Goal: Information Seeking & Learning: Learn about a topic

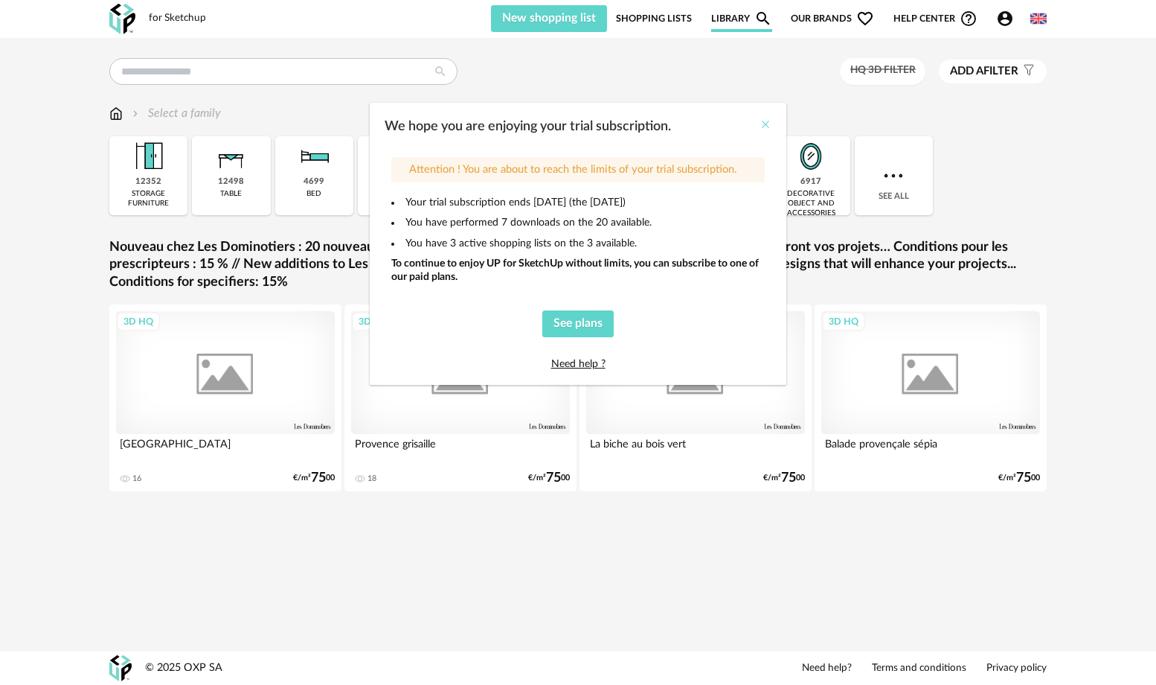
click at [765, 126] on icon "Close" at bounding box center [766, 124] width 12 height 12
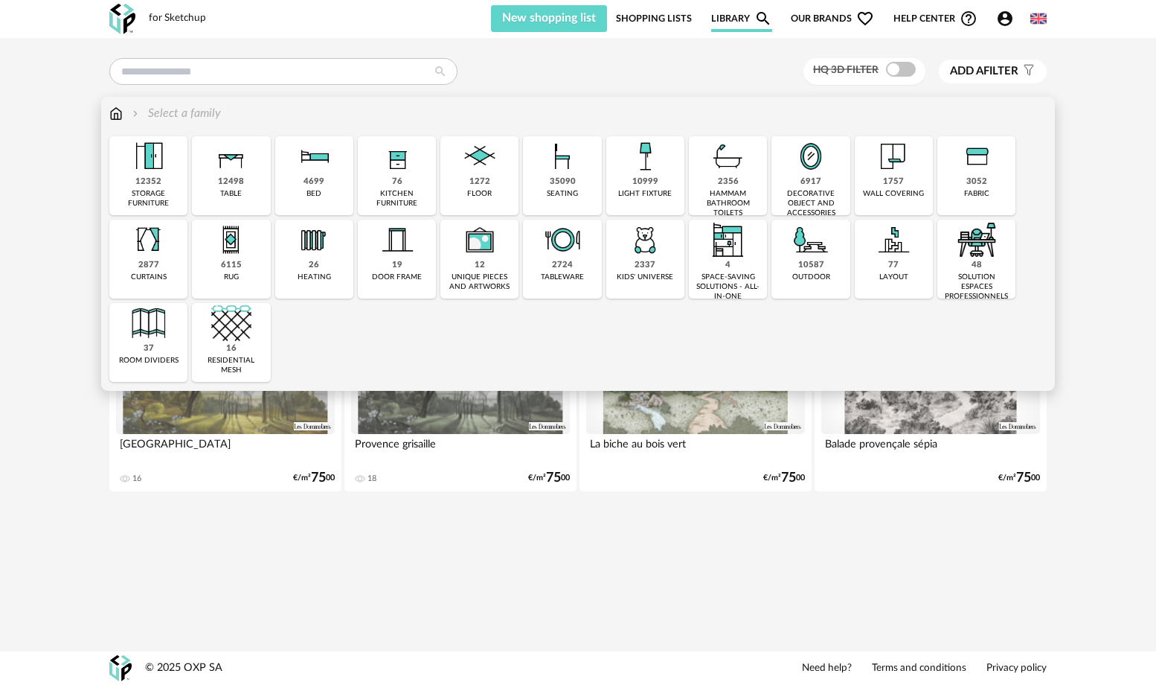
click at [339, 167] on div "4699 bed" at bounding box center [314, 175] width 78 height 79
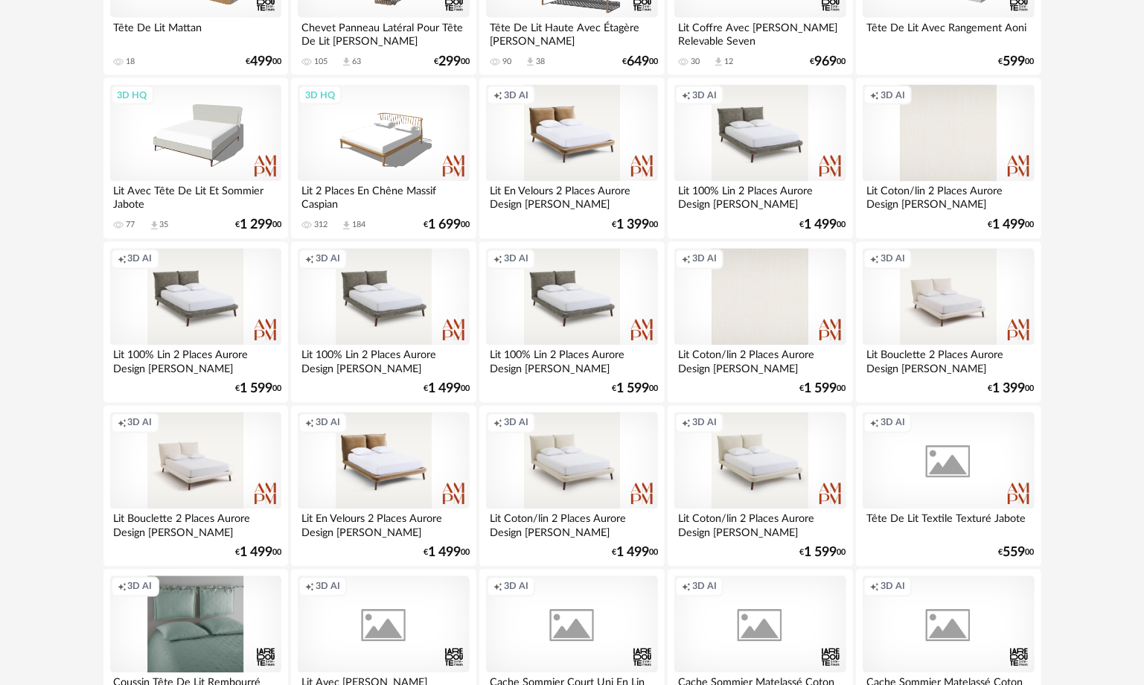
scroll to position [1786, 0]
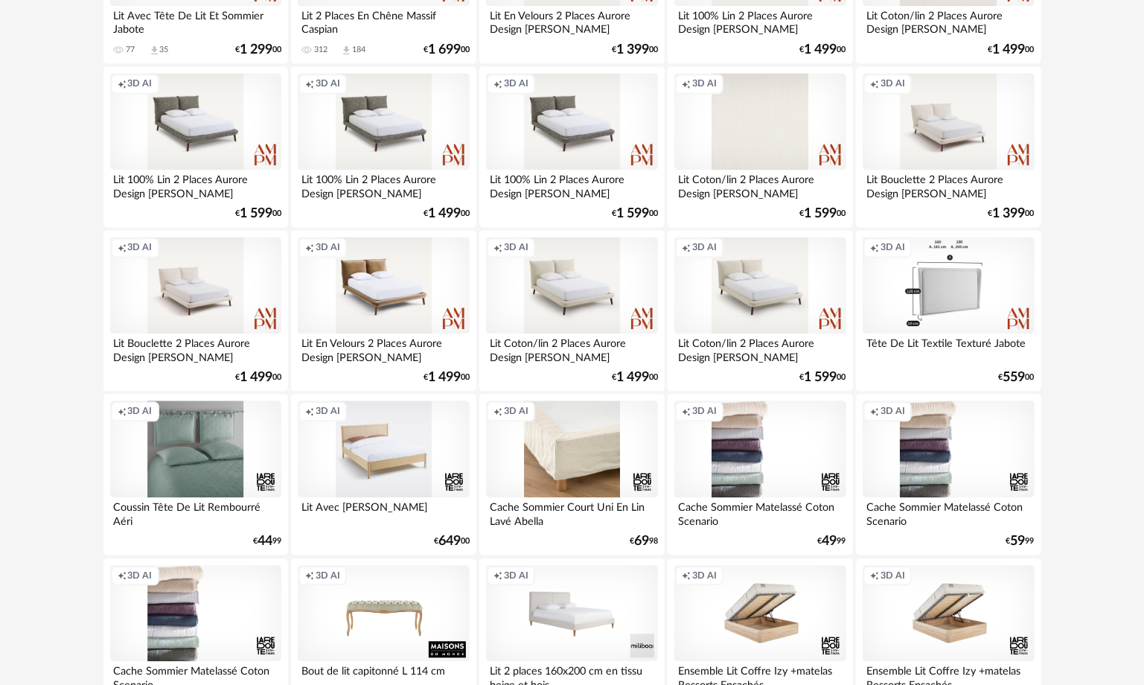
click at [946, 271] on div "Creation icon 3D AI" at bounding box center [947, 285] width 171 height 97
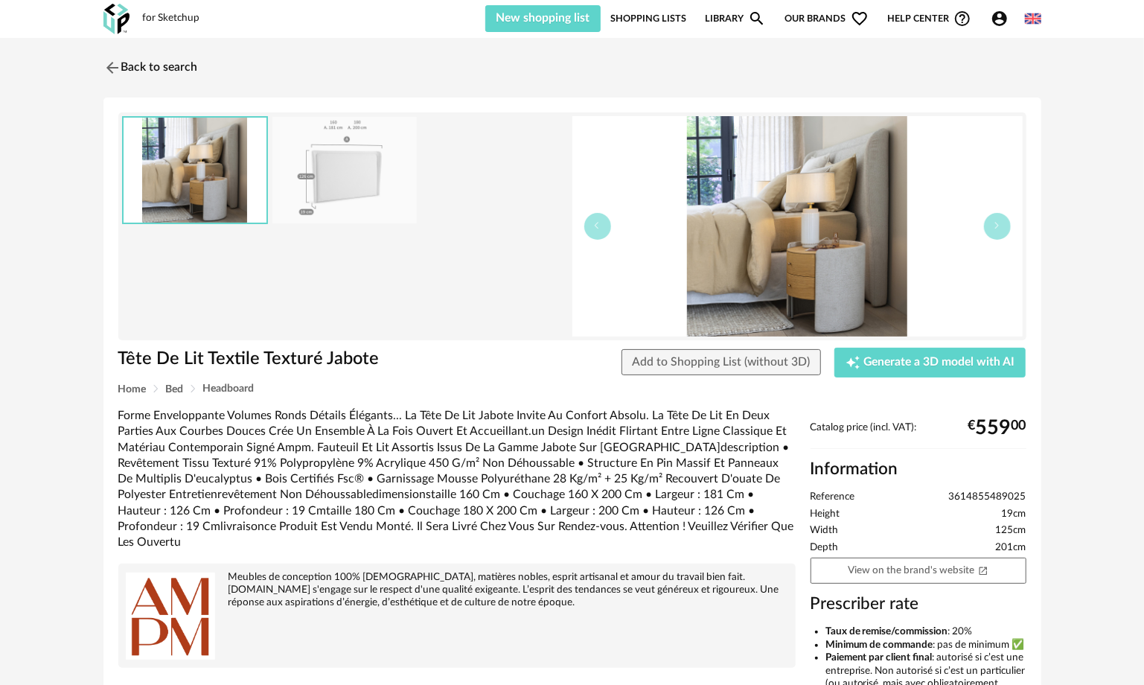
click at [854, 228] on img at bounding box center [797, 226] width 450 height 220
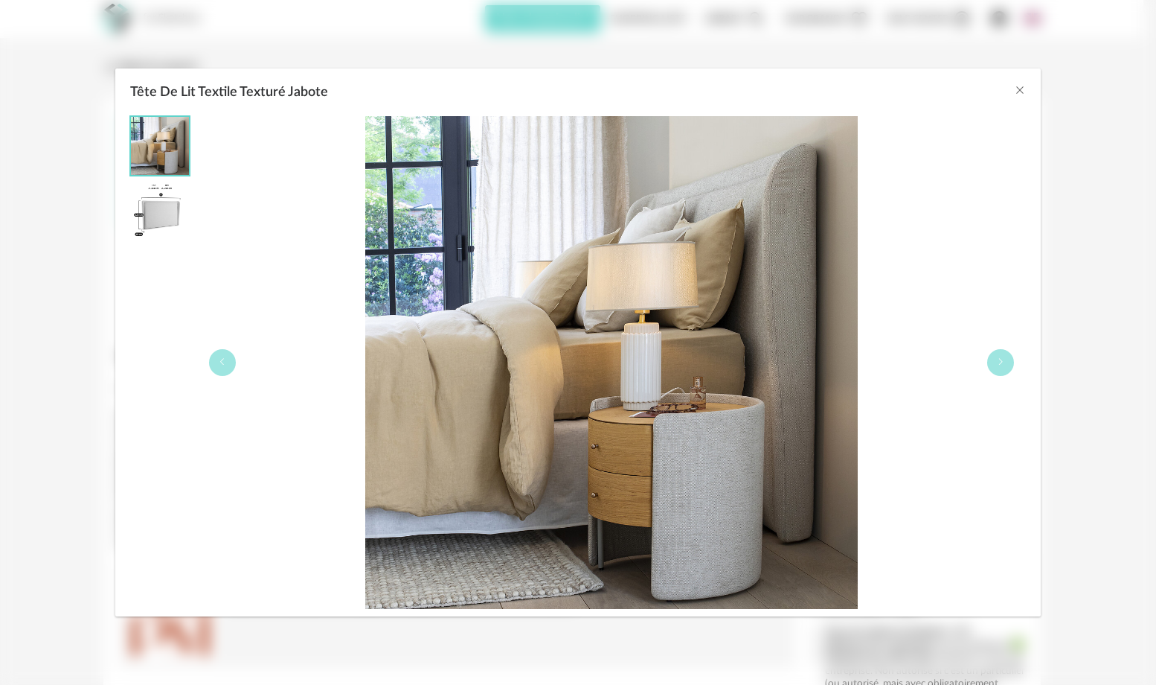
click at [796, 330] on img "Tête De Lit Textile Texturé Jabote" at bounding box center [611, 362] width 493 height 493
click at [1019, 88] on icon "Close" at bounding box center [1020, 90] width 12 height 12
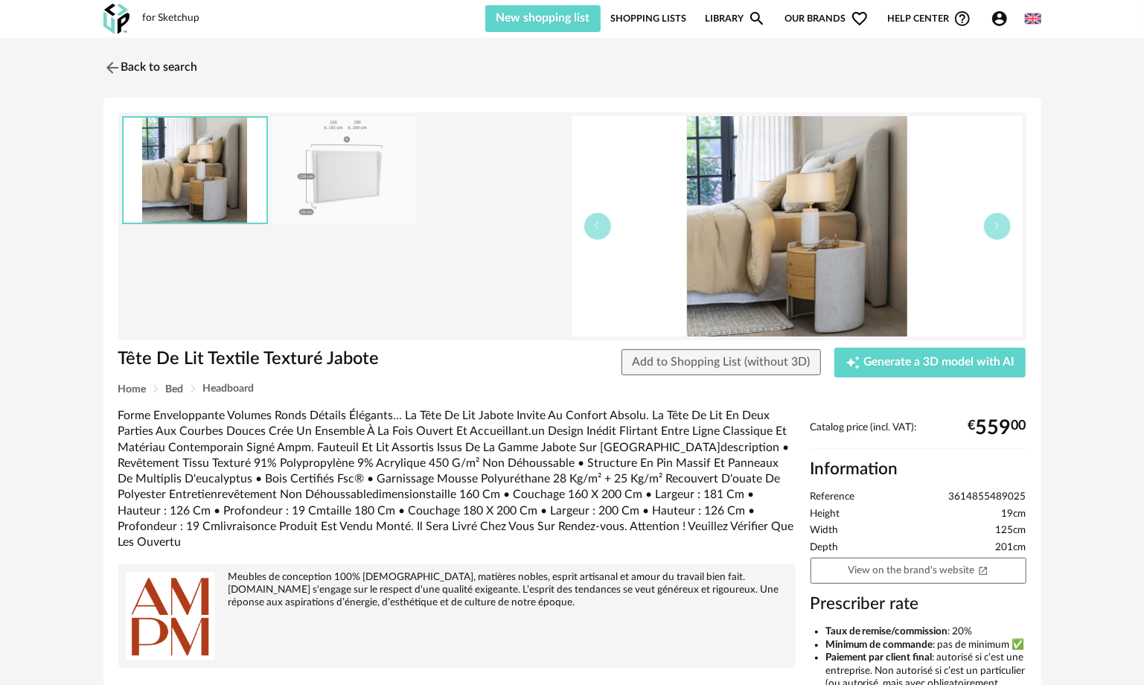
click at [338, 170] on img at bounding box center [344, 170] width 144 height 106
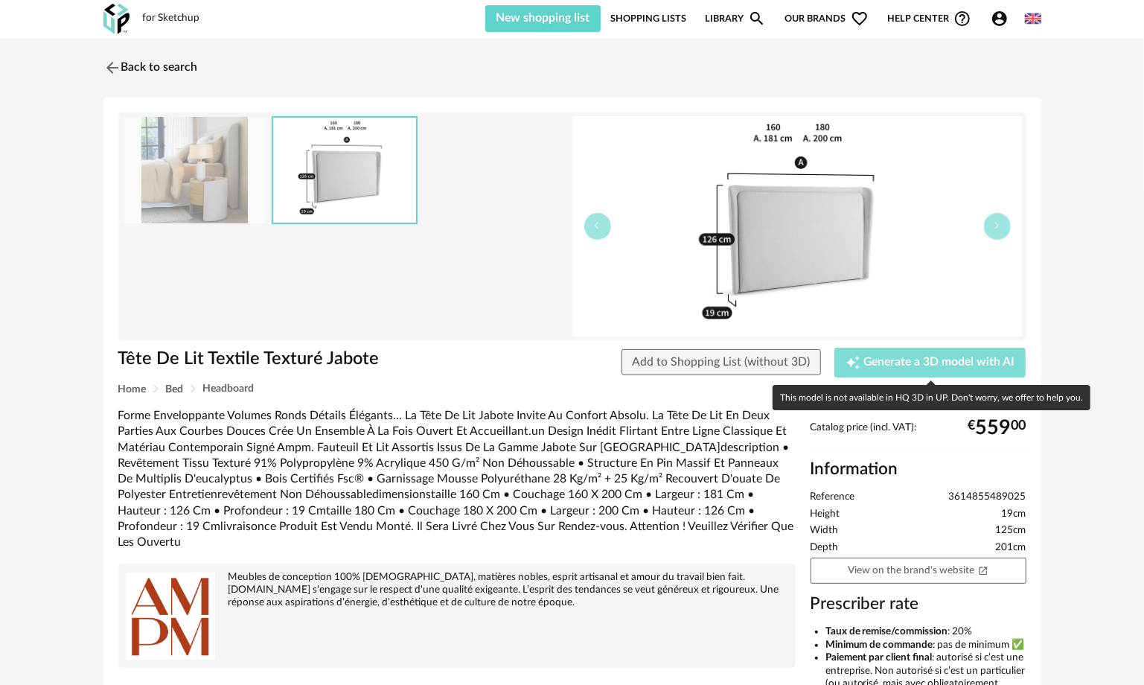
click at [877, 372] on button "Creation icon Generate a 3D model with AI" at bounding box center [929, 362] width 191 height 30
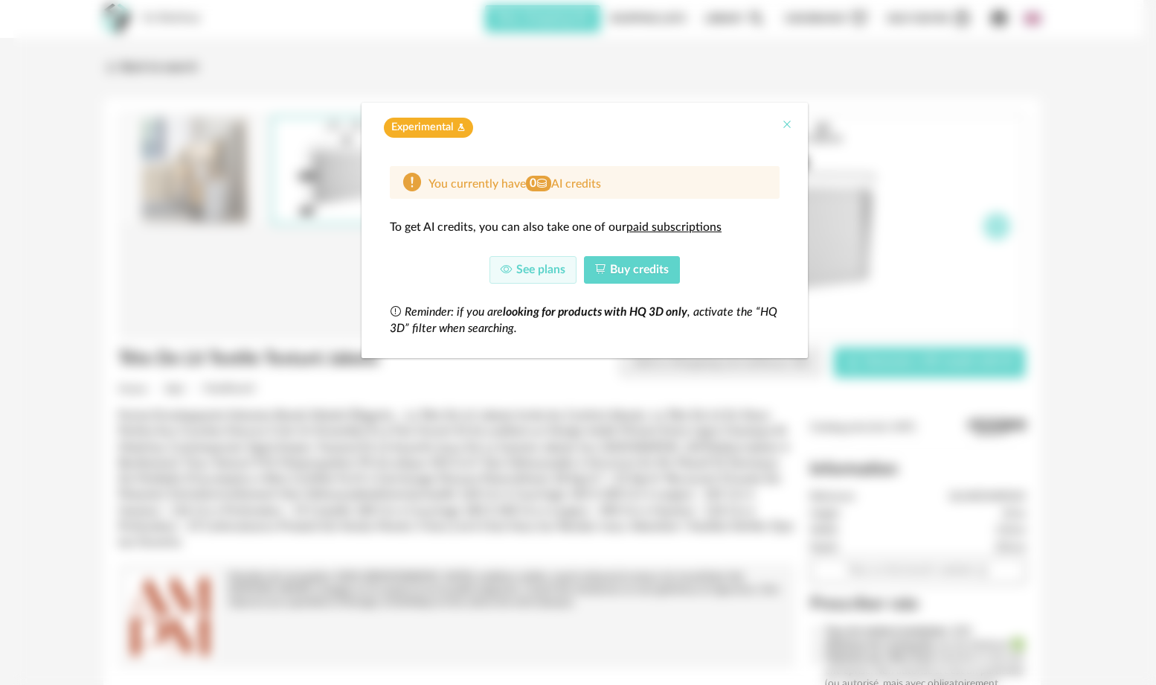
click at [791, 122] on icon "Close" at bounding box center [787, 124] width 12 height 12
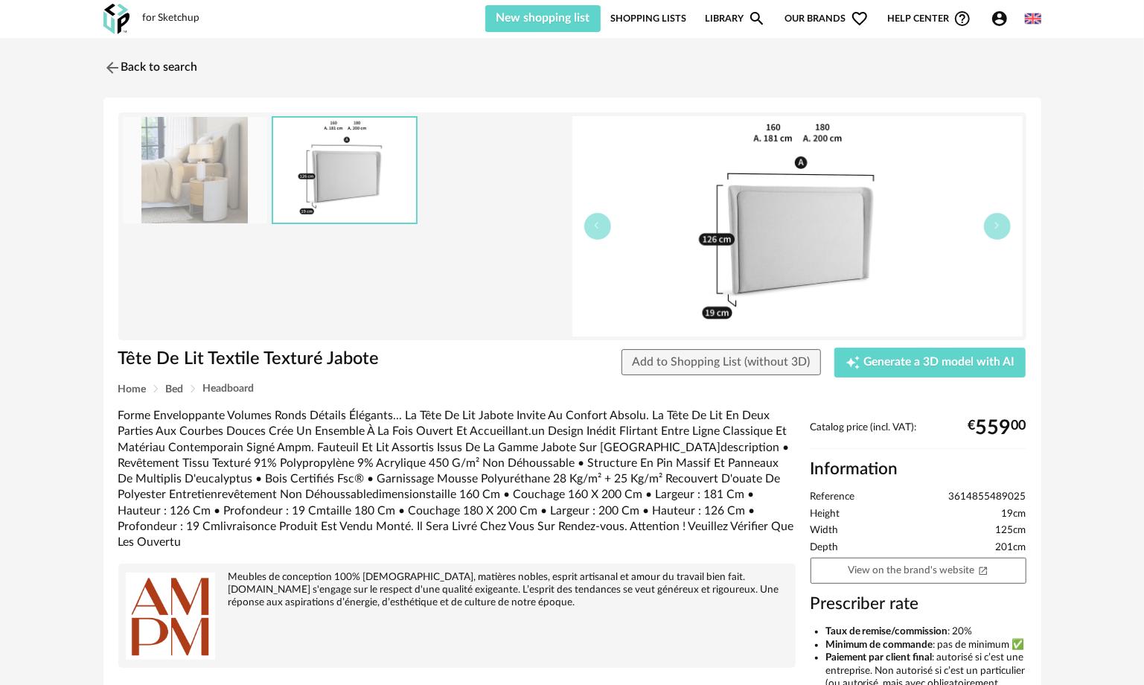
click at [257, 138] on img at bounding box center [195, 170] width 144 height 106
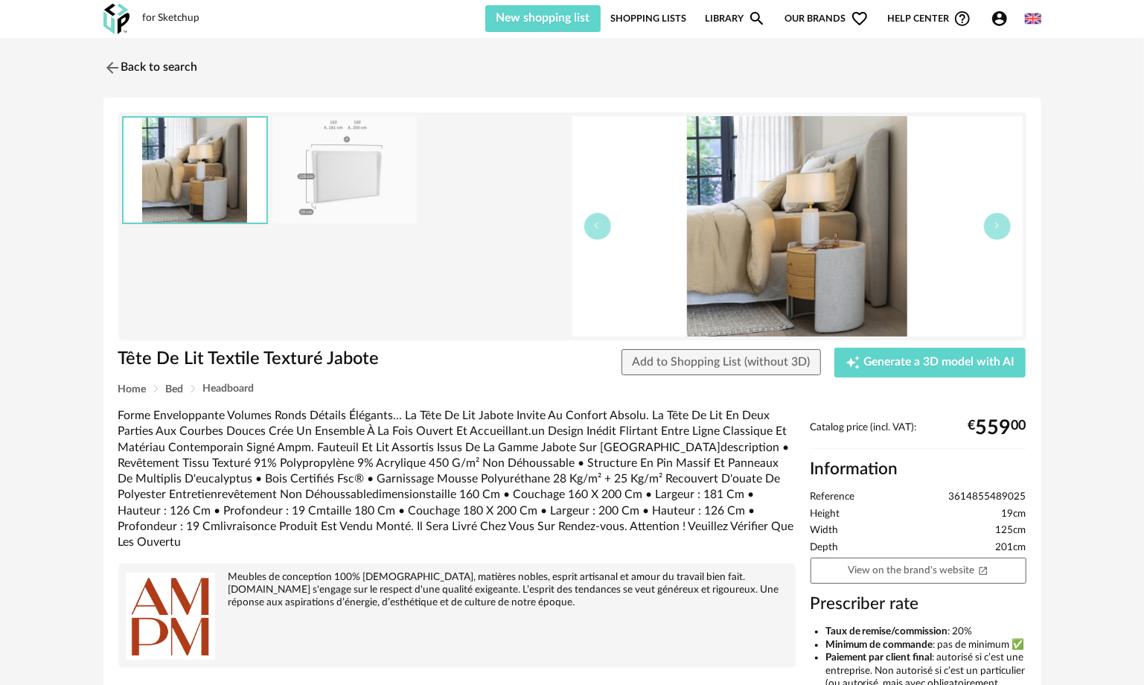
drag, startPoint x: 277, startPoint y: 133, endPoint x: 463, endPoint y: 221, distance: 205.7
click at [277, 133] on img at bounding box center [344, 170] width 144 height 106
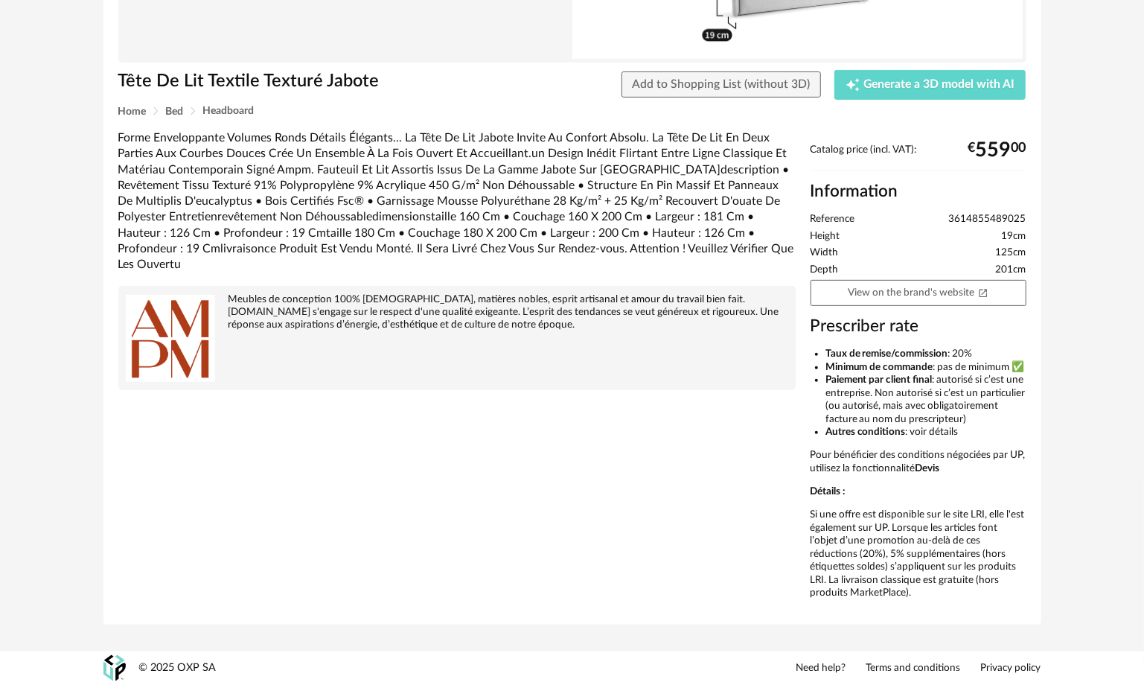
scroll to position [303, 0]
